Goal: Obtain resource: Download file/media

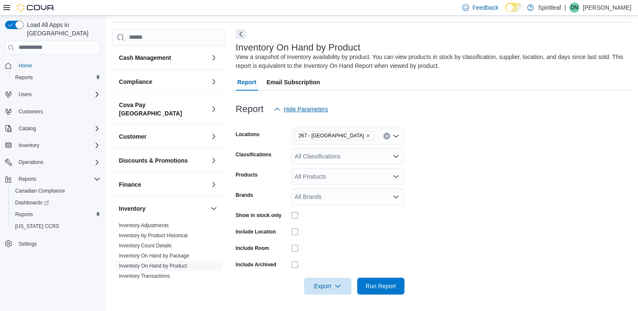
scroll to position [42, 0]
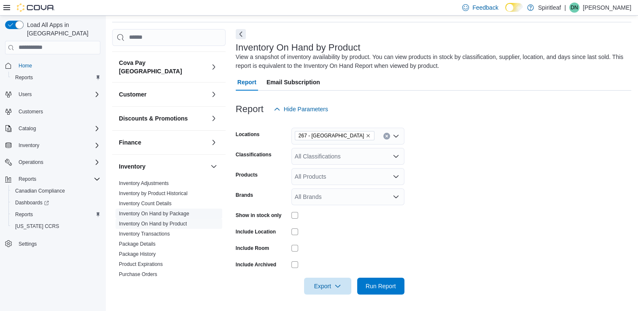
click at [171, 211] on link "Inventory On Hand by Package" at bounding box center [154, 214] width 70 height 6
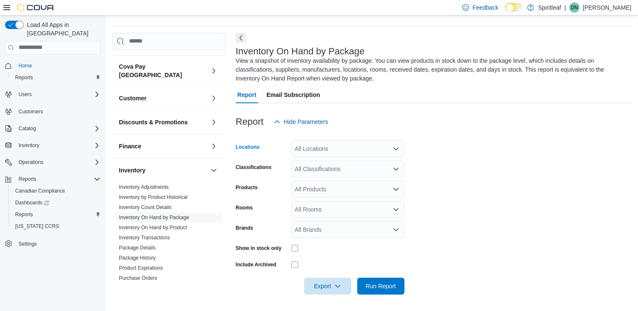
click at [313, 154] on div "All Locations" at bounding box center [348, 148] width 113 height 17
type input "***"
click at [347, 160] on span "271 - Bonnyville" at bounding box center [343, 163] width 42 height 8
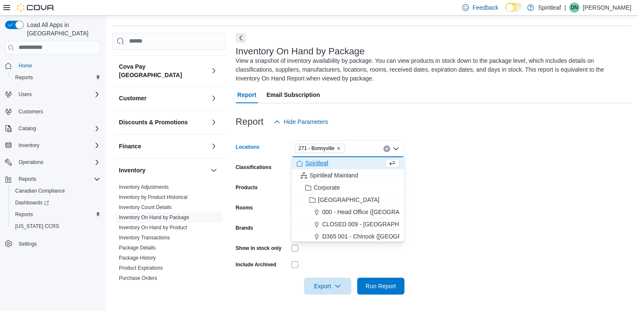
click at [462, 187] on form "Locations 271 - [GEOGRAPHIC_DATA] Combo box. Selected. 271 - [GEOGRAPHIC_DATA].…" at bounding box center [434, 212] width 396 height 165
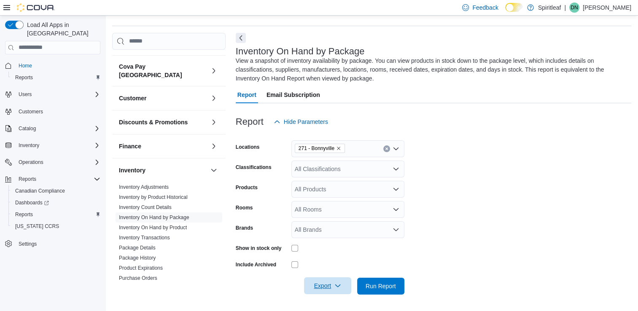
click at [342, 283] on span "Export" at bounding box center [327, 286] width 37 height 17
click at [341, 236] on span "Export to Excel" at bounding box center [329, 235] width 38 height 7
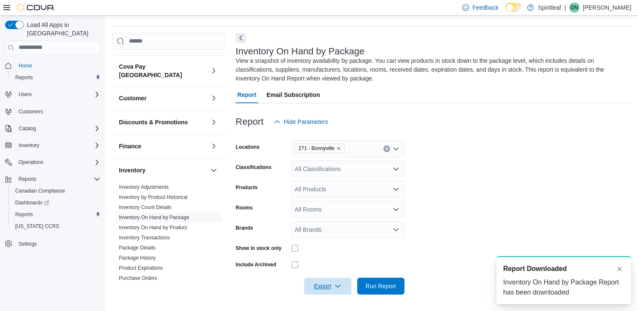
scroll to position [0, 0]
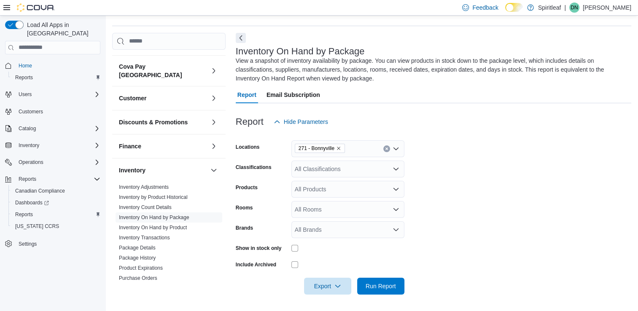
click at [430, 283] on form "Locations 271 - Bonnyville Classifications All Classifications Products All Pro…" at bounding box center [434, 212] width 396 height 165
click at [155, 225] on link "Inventory On Hand by Product" at bounding box center [153, 228] width 68 height 6
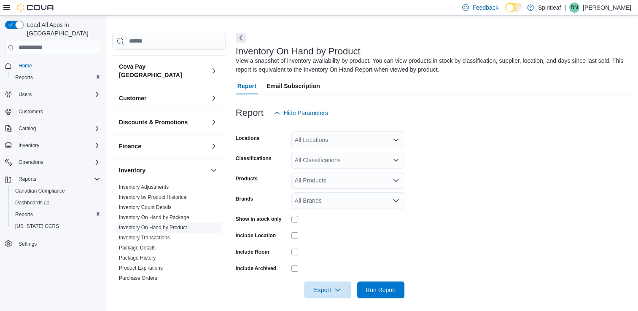
scroll to position [27, 0]
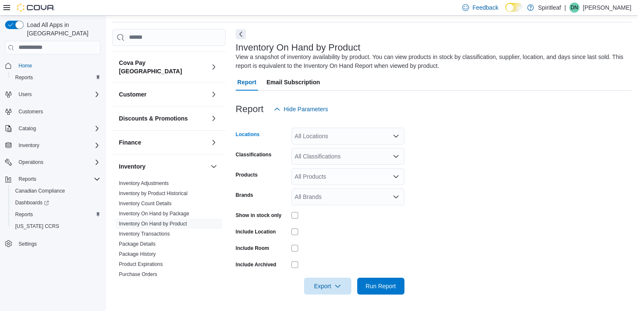
click at [320, 138] on div "All Locations" at bounding box center [348, 136] width 113 height 17
type input "***"
click at [337, 150] on span "271 - Bonnyville" at bounding box center [343, 150] width 42 height 8
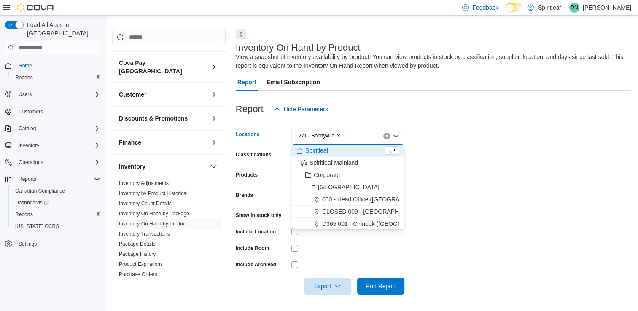
click at [456, 172] on form "Locations 271 - [GEOGRAPHIC_DATA] Combo box. Selected. 271 - [GEOGRAPHIC_DATA].…" at bounding box center [434, 206] width 396 height 177
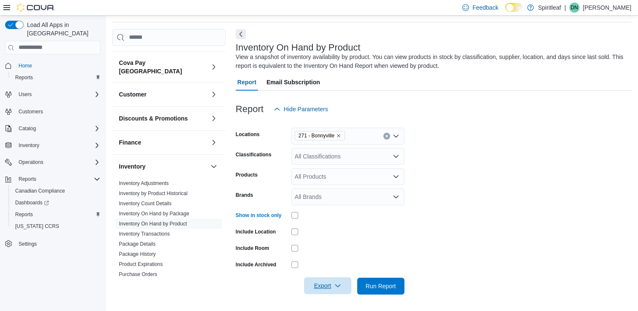
click at [335, 283] on icon "button" at bounding box center [338, 286] width 7 height 7
click at [336, 235] on span "Export to Excel" at bounding box center [329, 235] width 38 height 7
click at [396, 248] on div at bounding box center [348, 248] width 113 height 7
